Goal: Check status: Check status

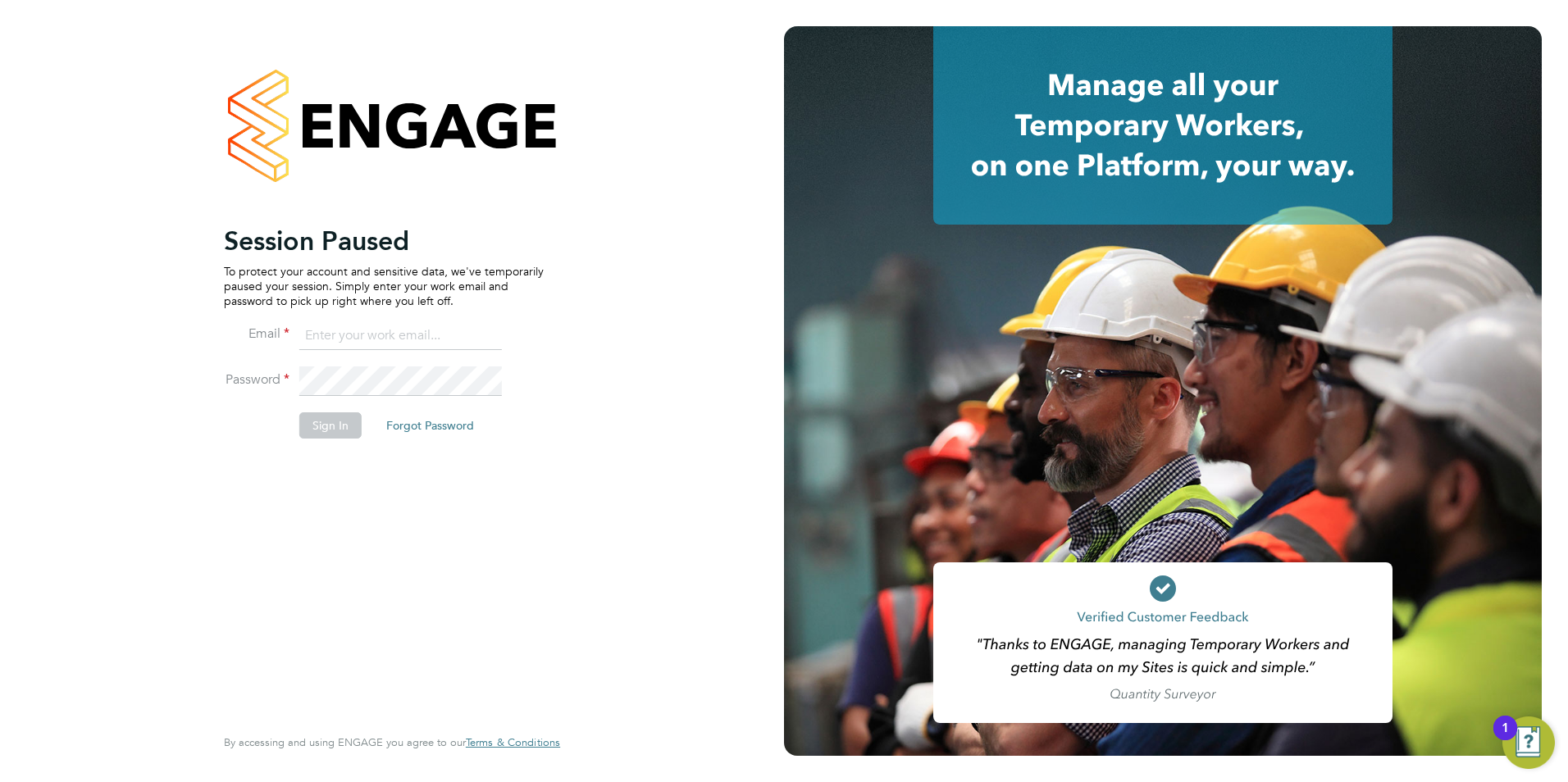
click at [339, 337] on input at bounding box center [400, 335] width 202 height 29
type input "[EMAIL_ADDRESS][PERSON_NAME][DOMAIN_NAME]"
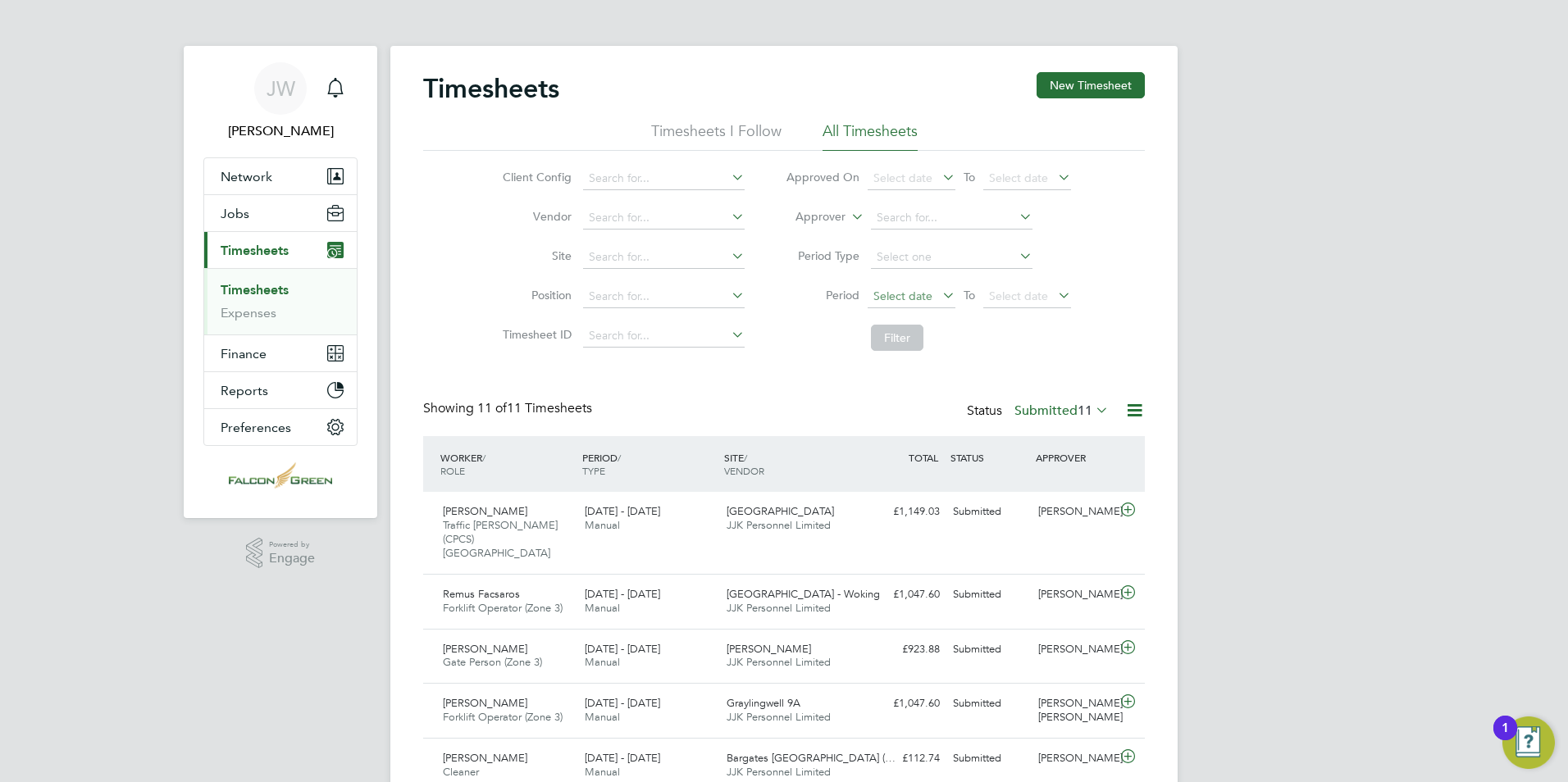
click at [908, 300] on span "Select date" at bounding box center [903, 296] width 59 height 15
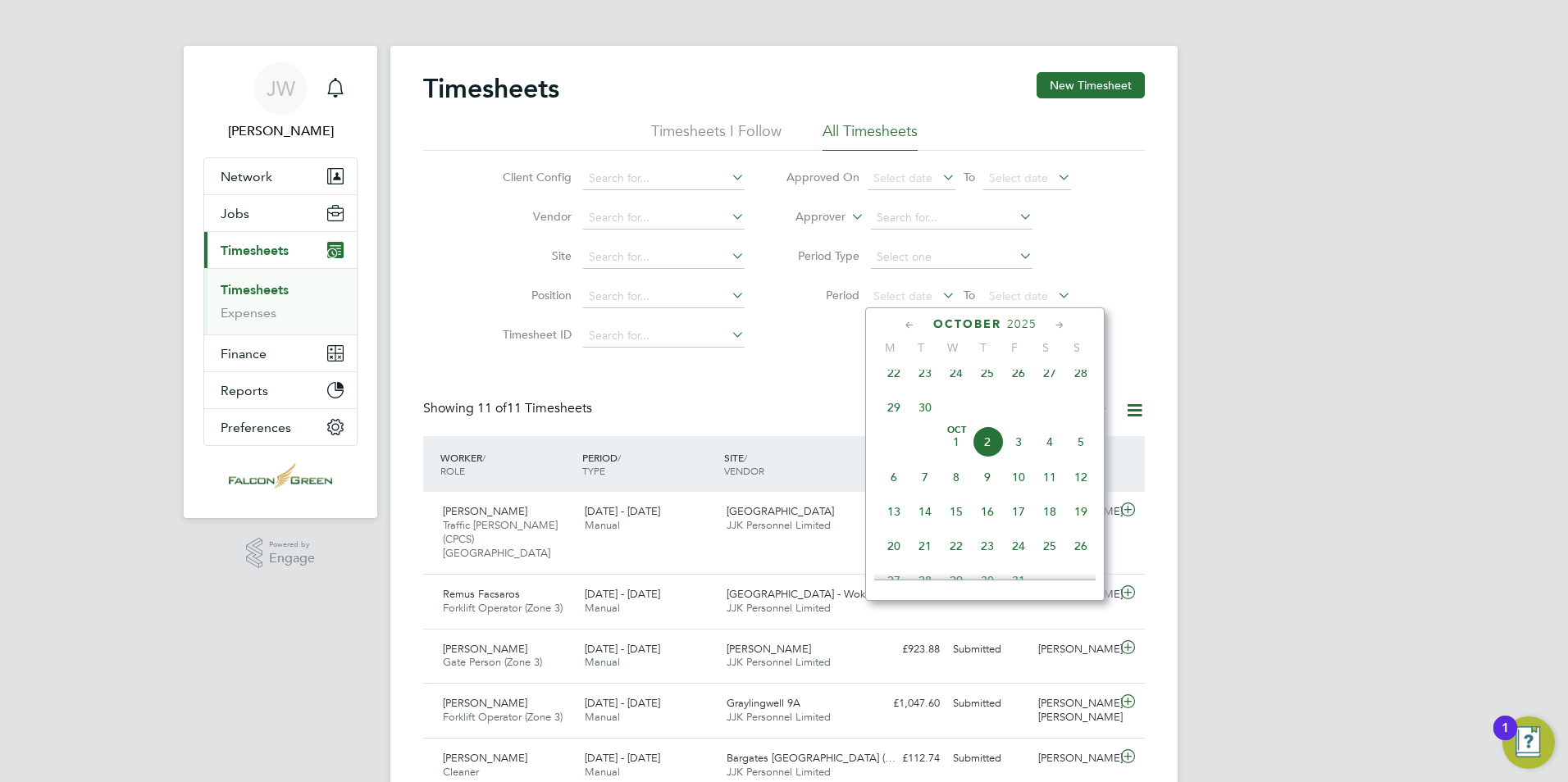
click at [890, 387] on span "22" at bounding box center [893, 372] width 31 height 31
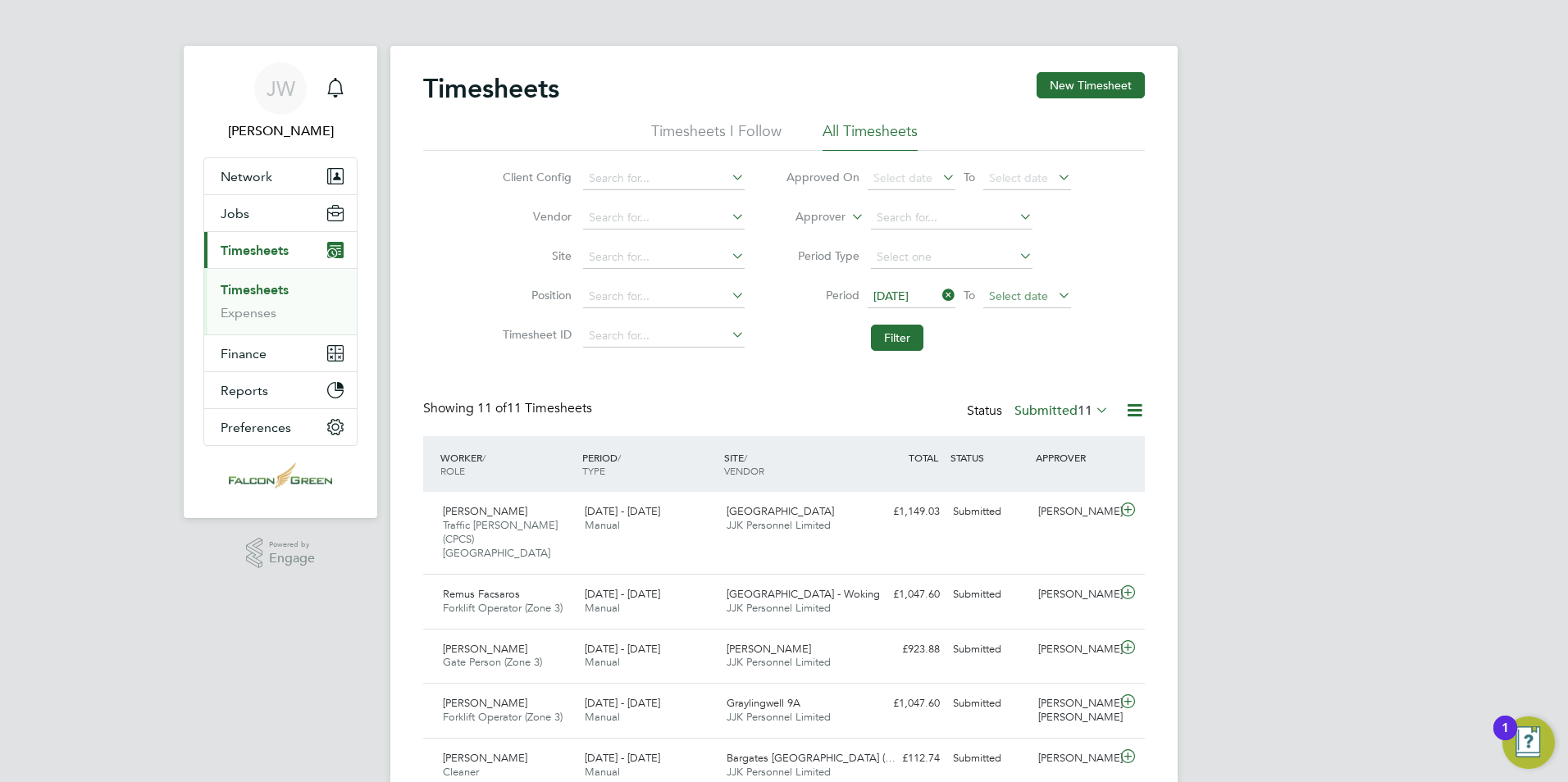
click at [1002, 289] on span "Select date" at bounding box center [1019, 296] width 59 height 15
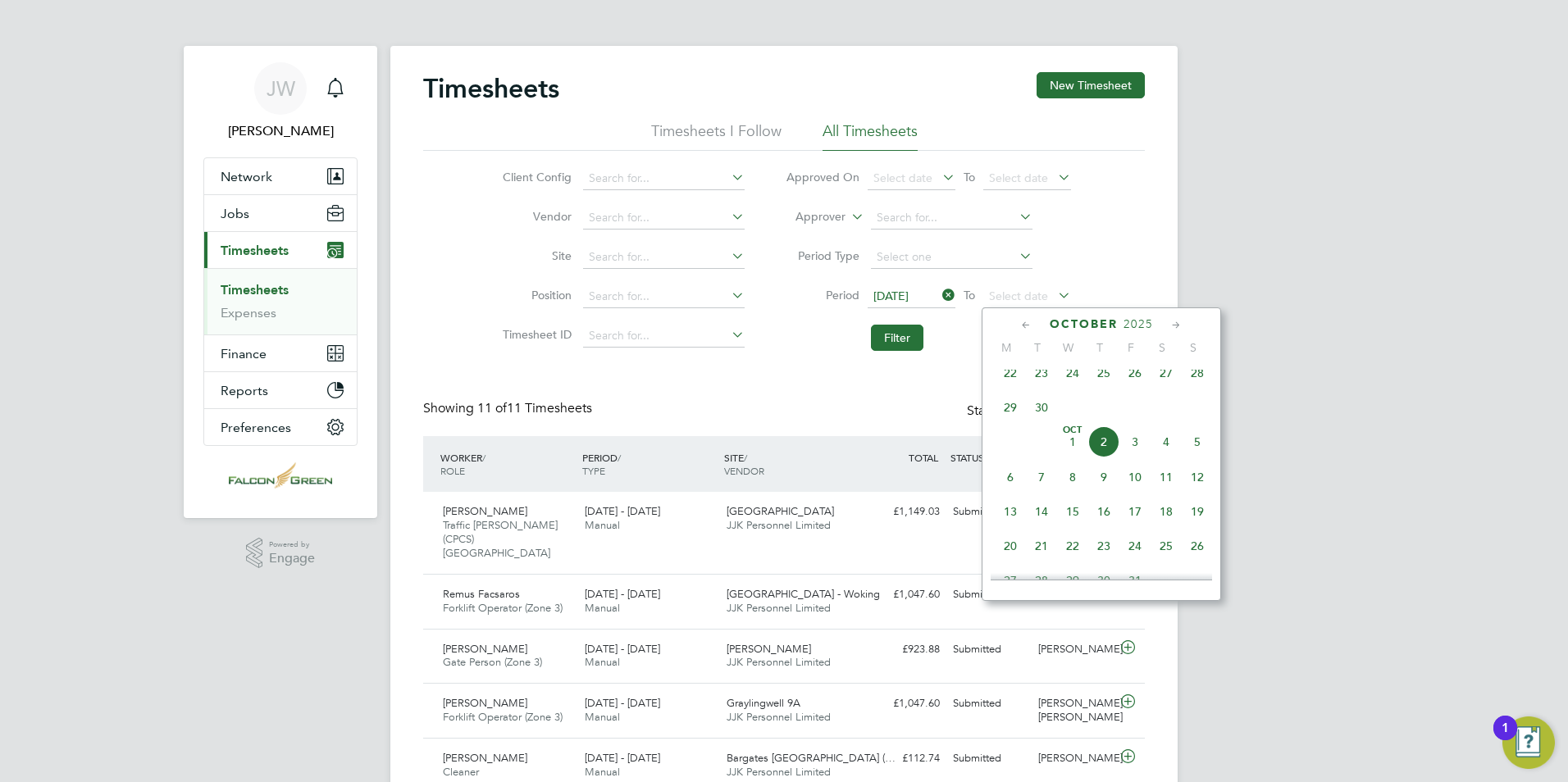
click at [1204, 375] on span "28" at bounding box center [1196, 372] width 31 height 31
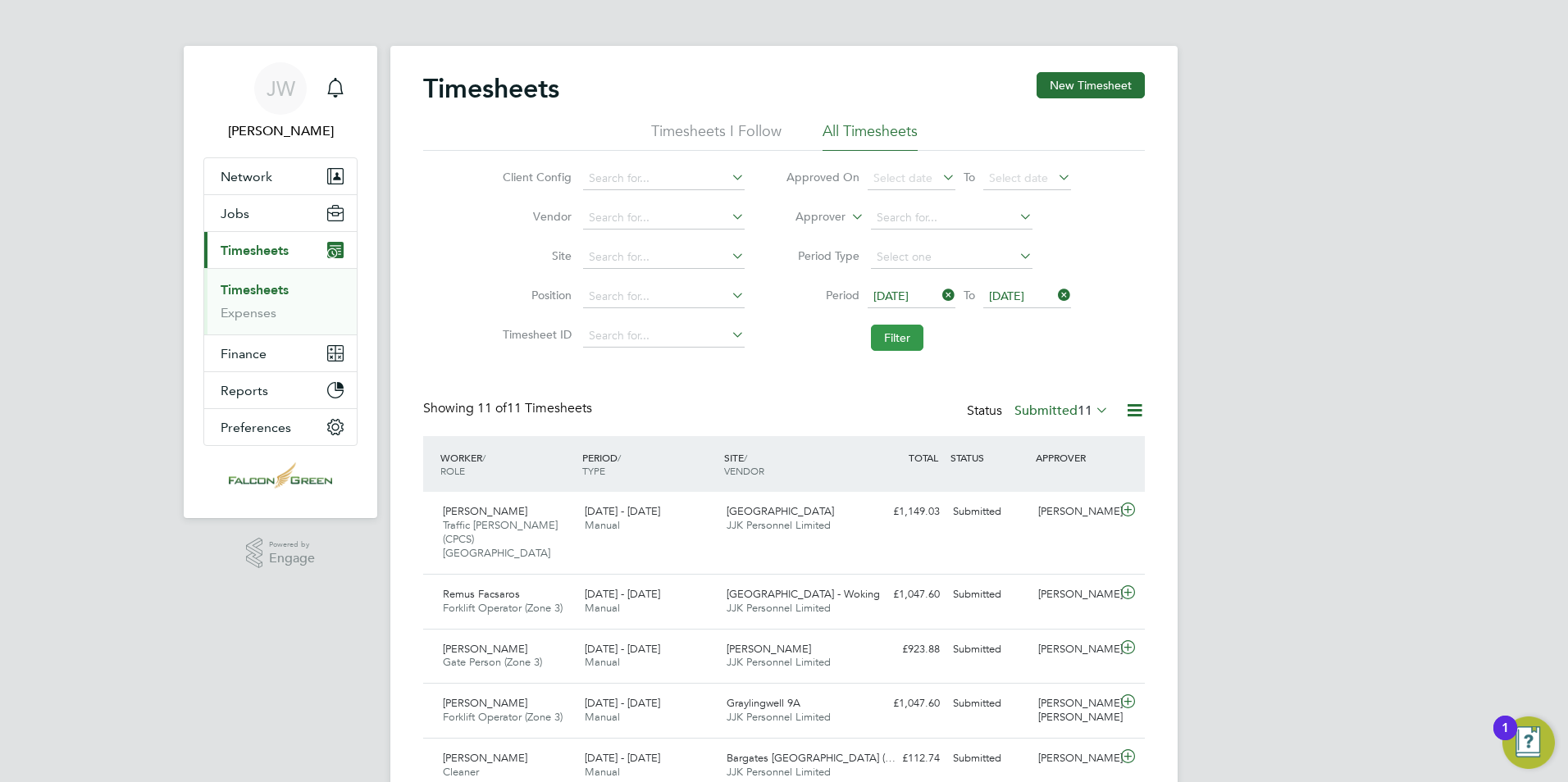
click at [899, 331] on button "Filter" at bounding box center [896, 338] width 52 height 27
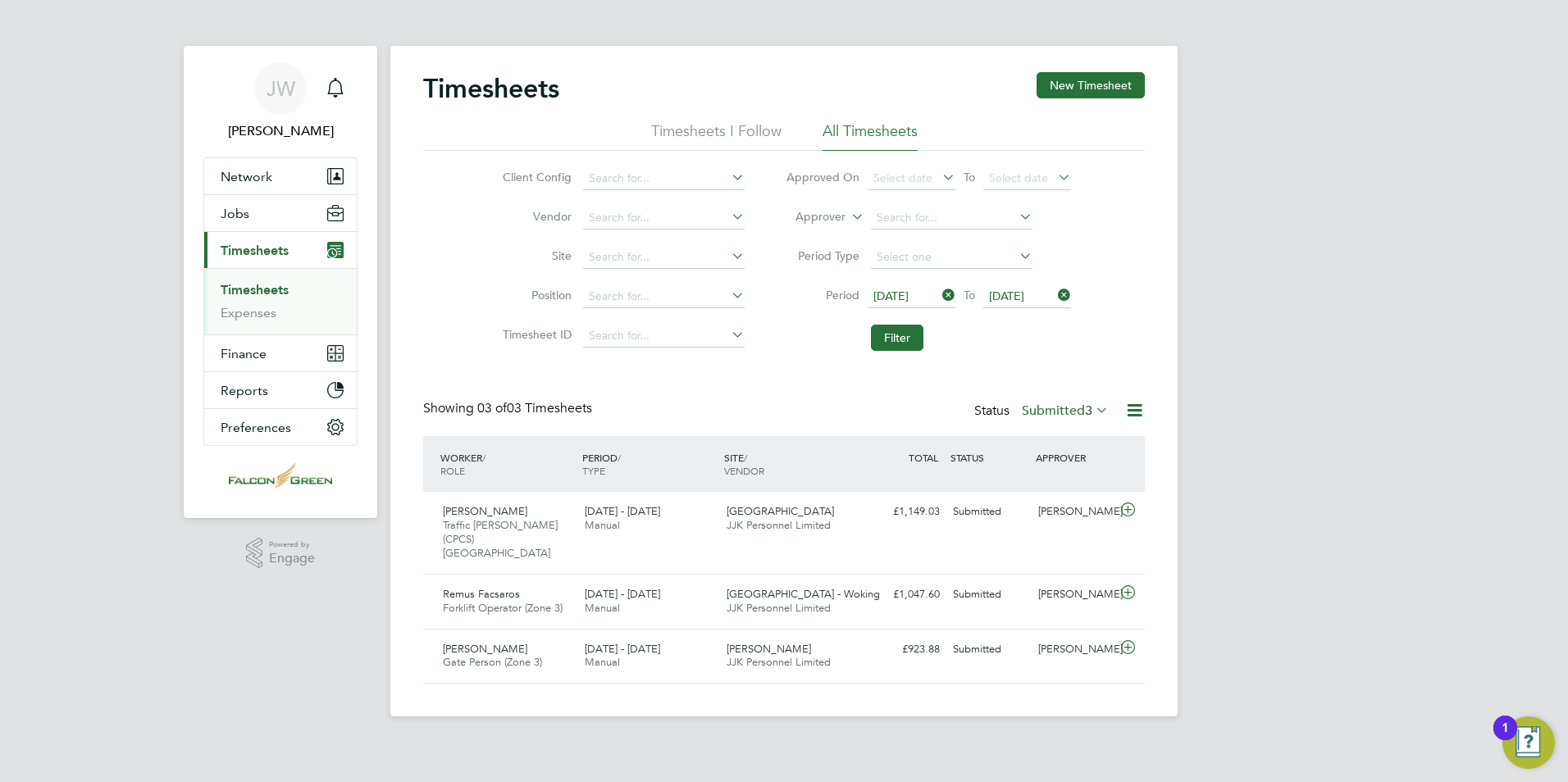
click at [1038, 410] on label "Submitted 3" at bounding box center [1064, 410] width 86 height 16
click at [1039, 505] on li "Approved" at bounding box center [1056, 509] width 75 height 23
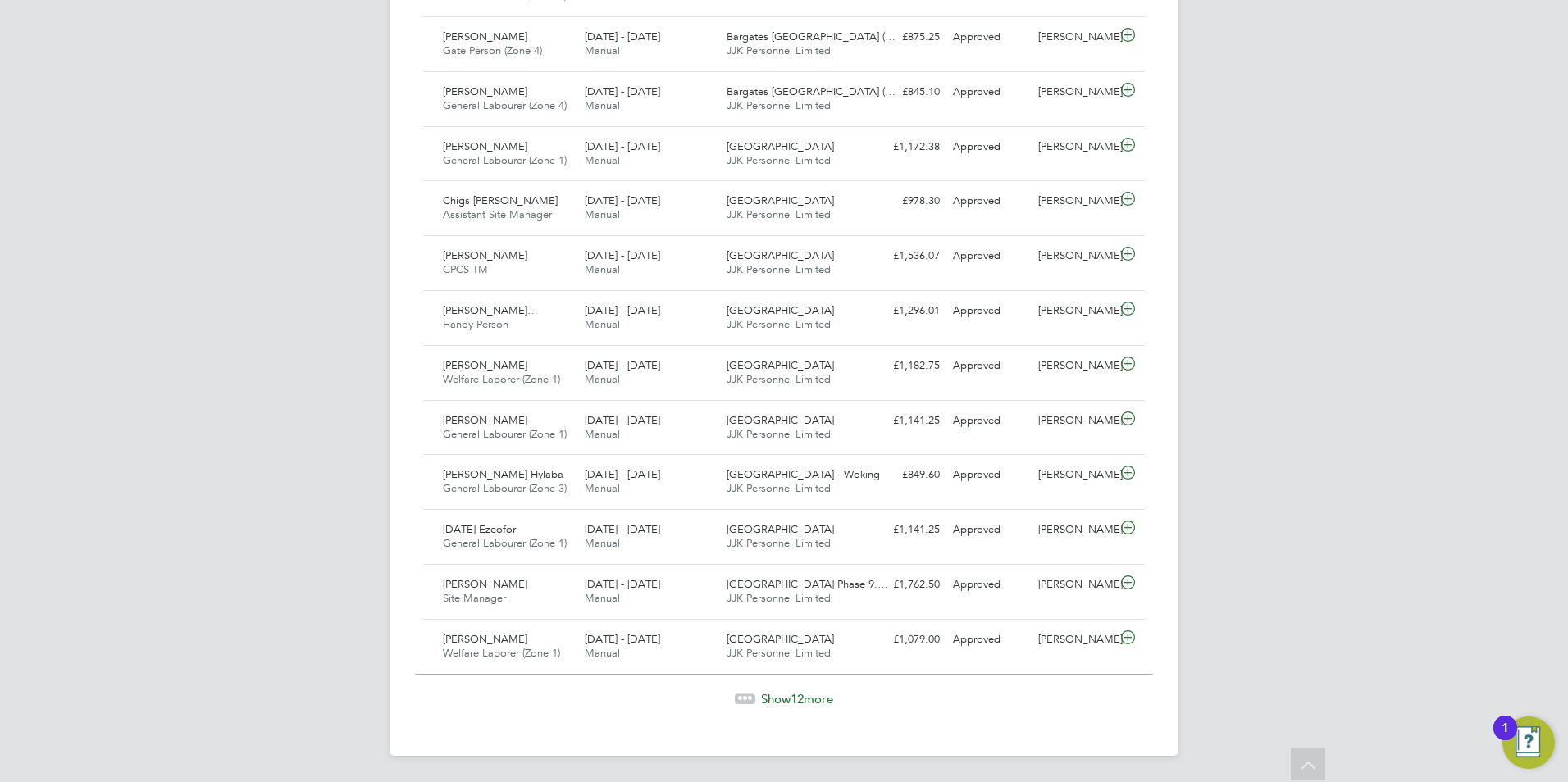
click at [811, 702] on span "Show 12 more" at bounding box center [797, 698] width 72 height 15
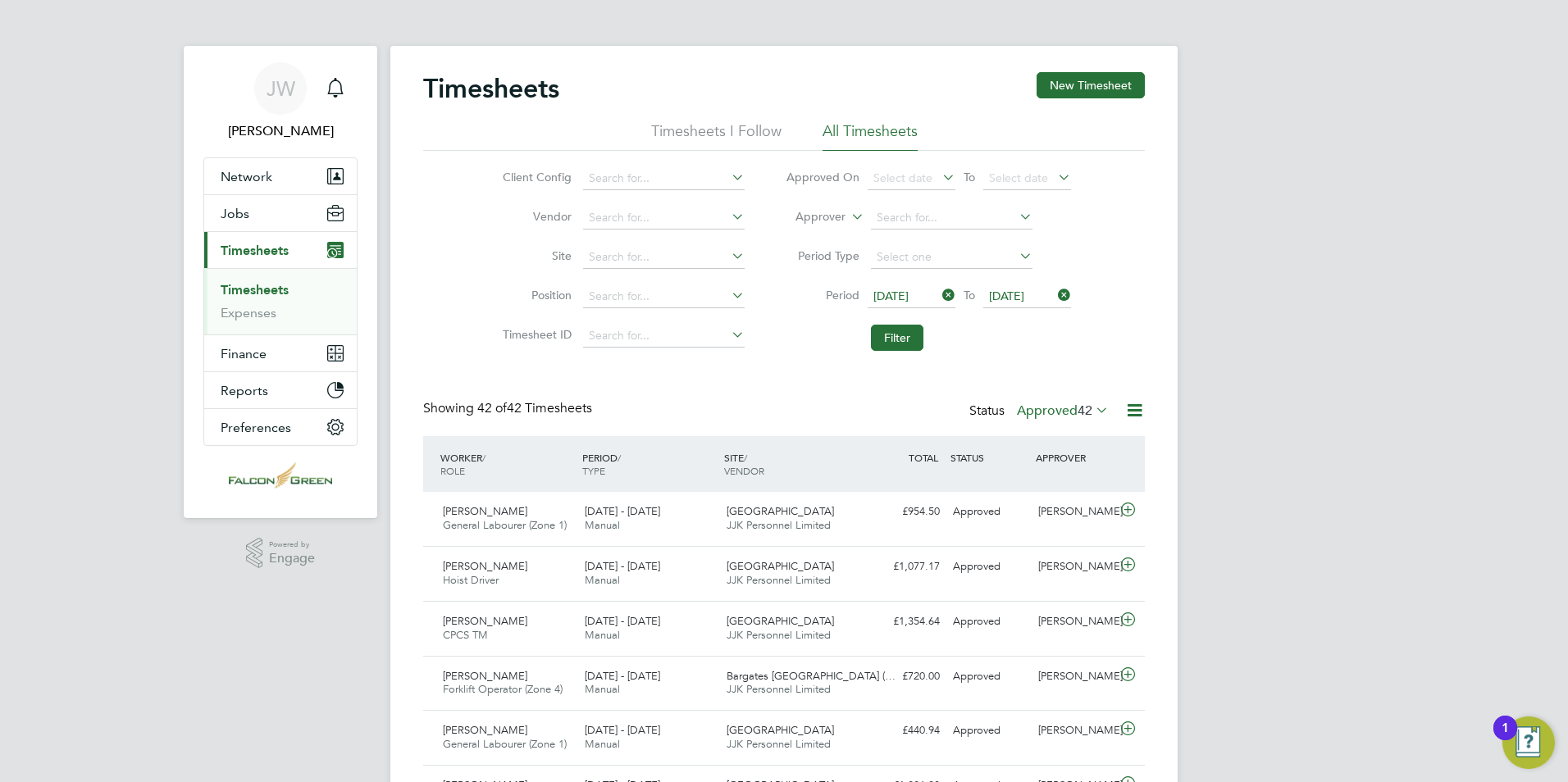
click at [1057, 407] on label "Approved 42" at bounding box center [1062, 410] width 92 height 16
click at [1048, 481] on li "Submitted" at bounding box center [1053, 486] width 75 height 23
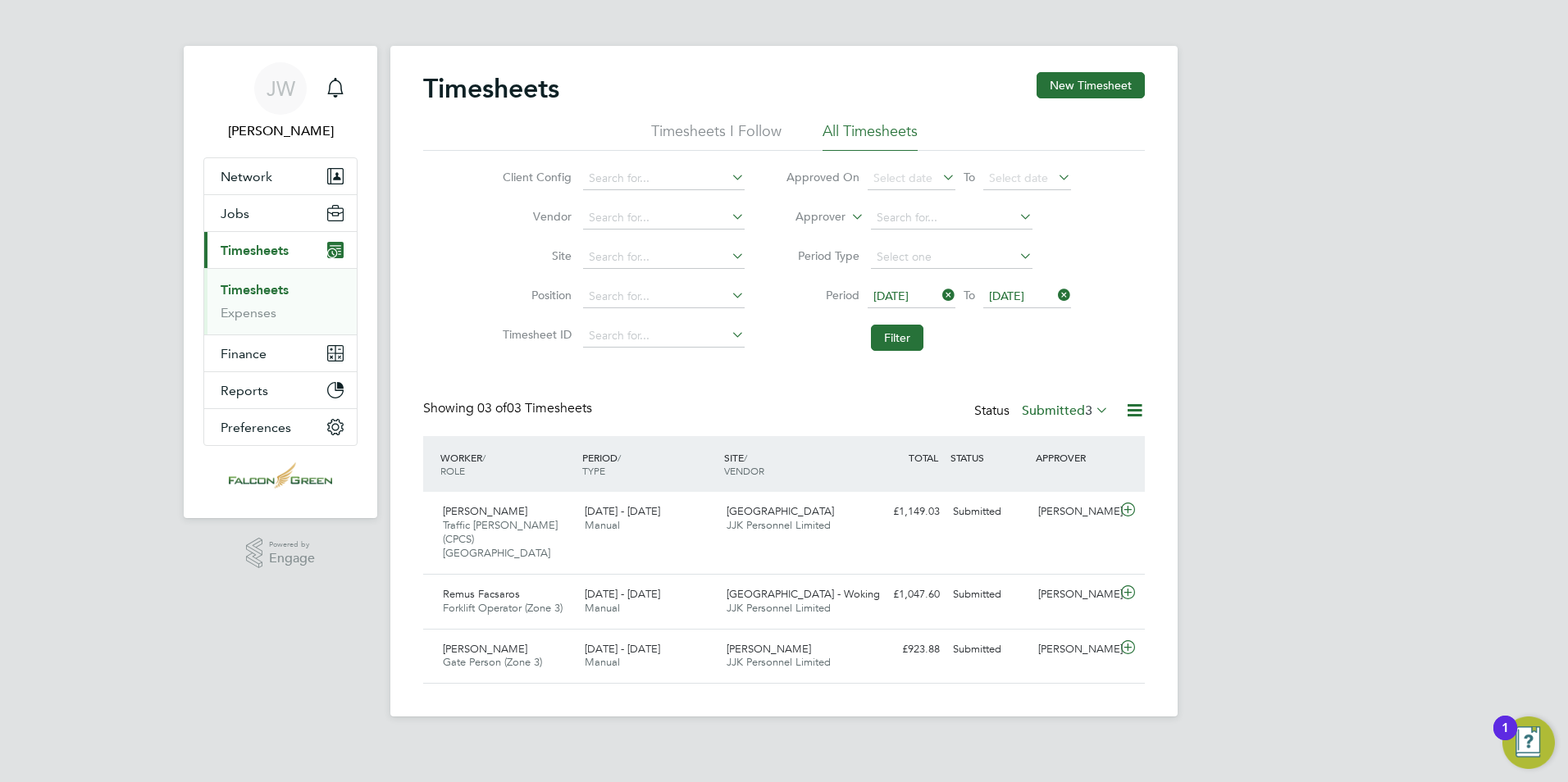
click at [1034, 415] on label "Submitted 3" at bounding box center [1064, 410] width 86 height 16
click at [1061, 509] on li "Approved" at bounding box center [1056, 509] width 75 height 23
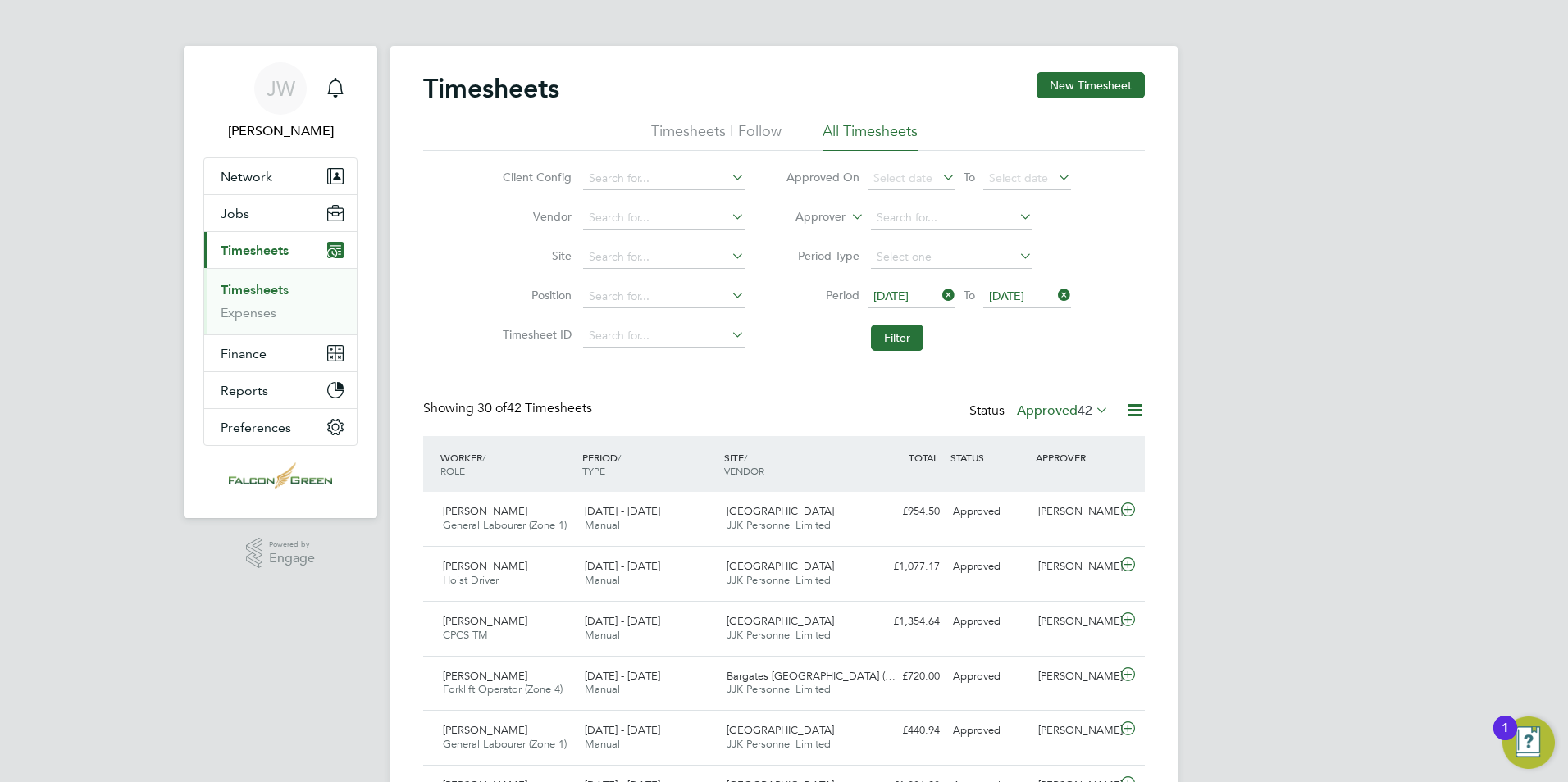
click at [1050, 410] on label "Approved 42" at bounding box center [1062, 410] width 92 height 16
click at [1048, 483] on li "Submitted" at bounding box center [1053, 486] width 75 height 23
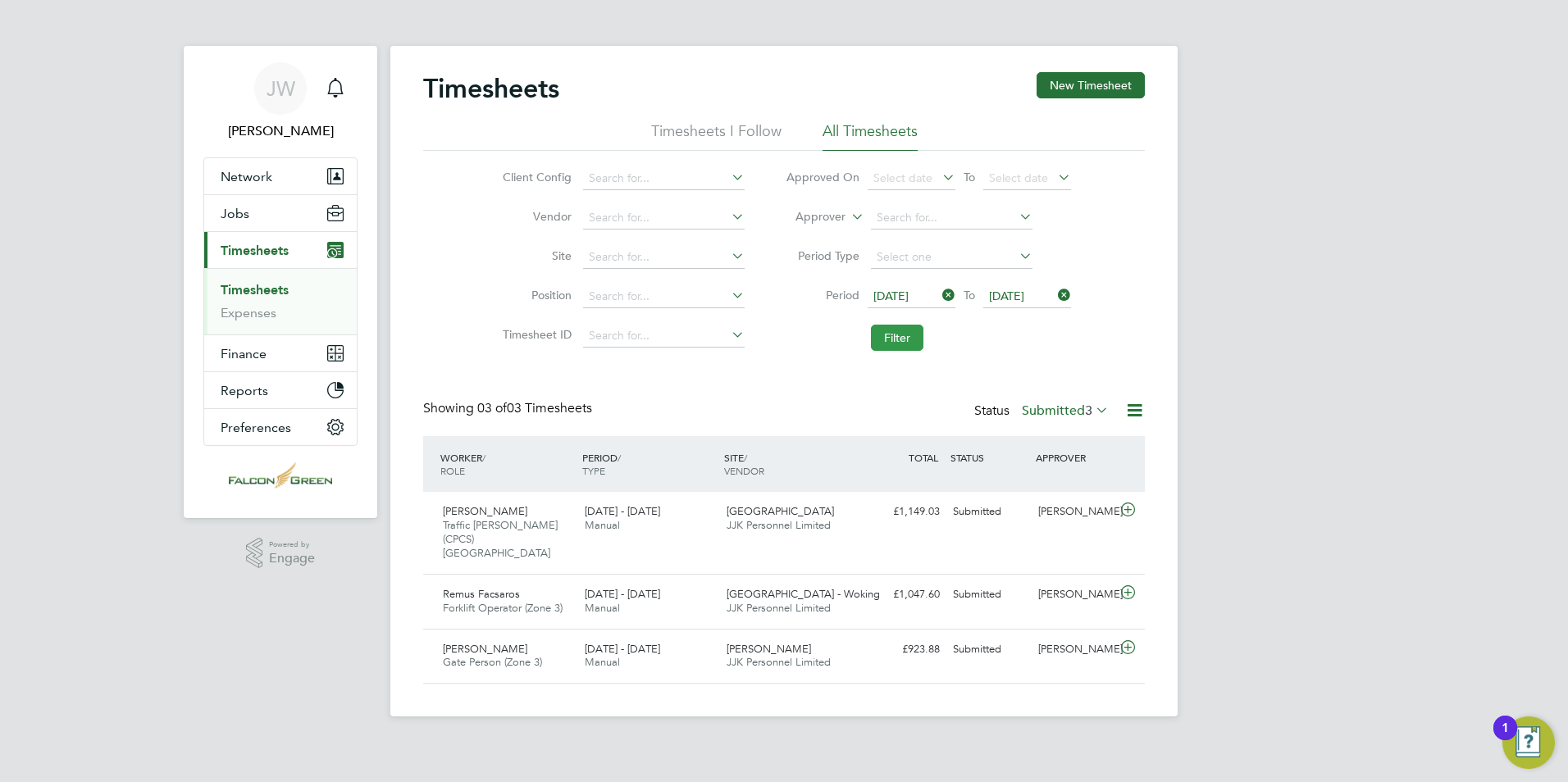
click at [895, 326] on button "Filter" at bounding box center [896, 338] width 52 height 27
click at [892, 336] on button "Filter" at bounding box center [896, 338] width 52 height 27
